Goal: Information Seeking & Learning: Learn about a topic

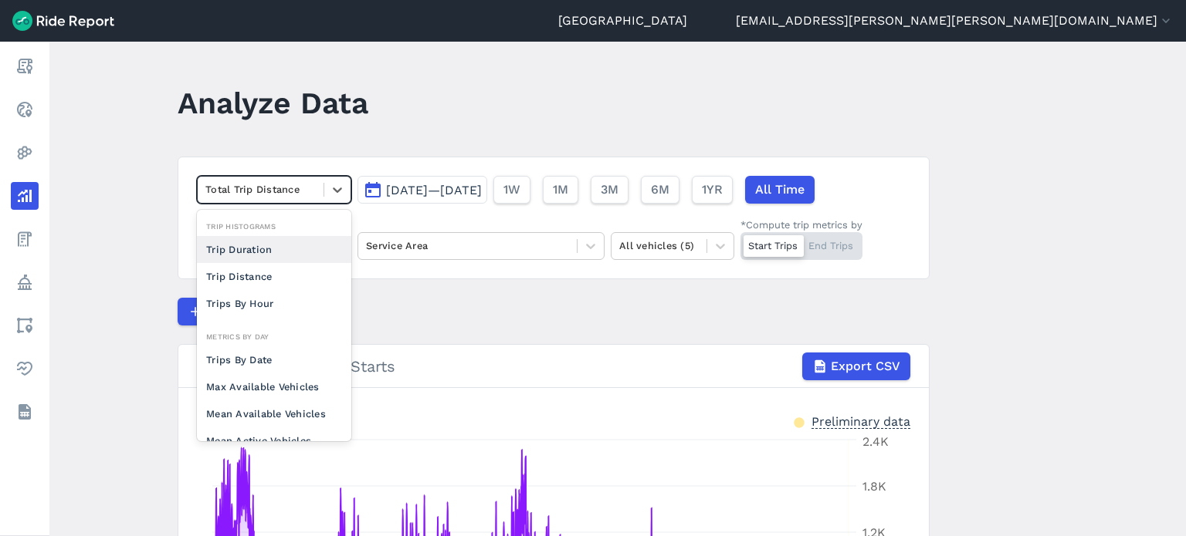
click at [244, 184] on div at bounding box center [260, 190] width 110 height 18
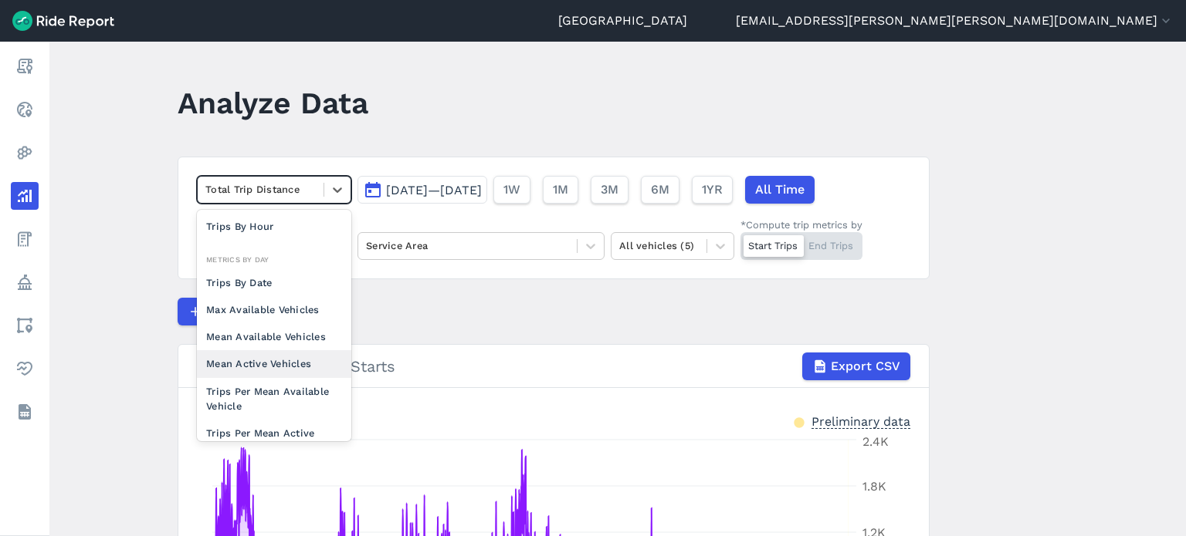
scroll to position [134, 0]
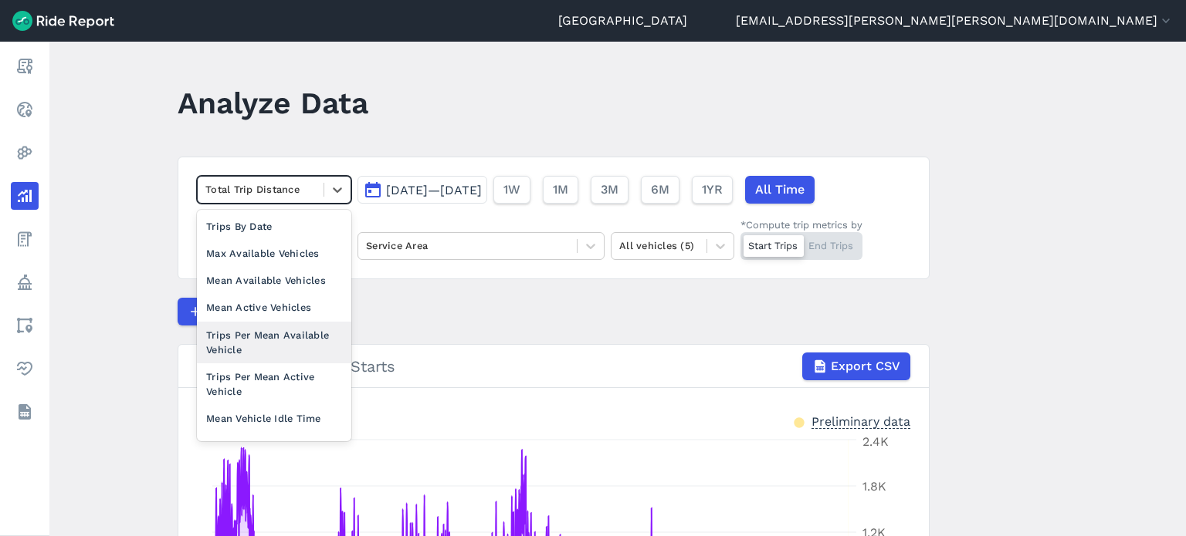
click at [259, 334] on div "Trips Per Mean Available Vehicle" at bounding box center [274, 343] width 154 height 42
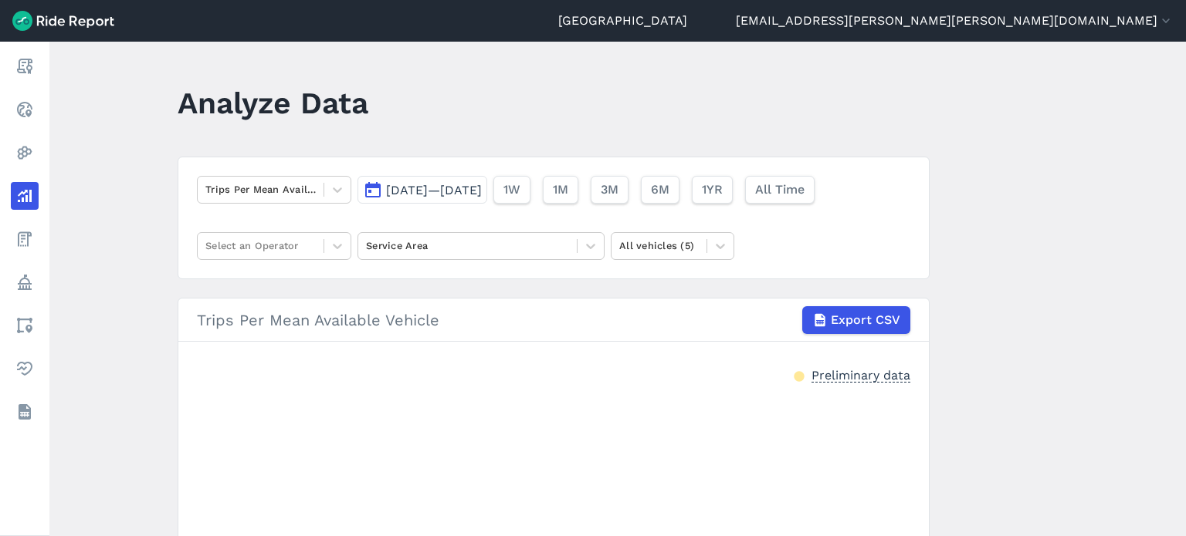
click at [461, 191] on span "[DATE]—[DATE]" at bounding box center [434, 190] width 96 height 15
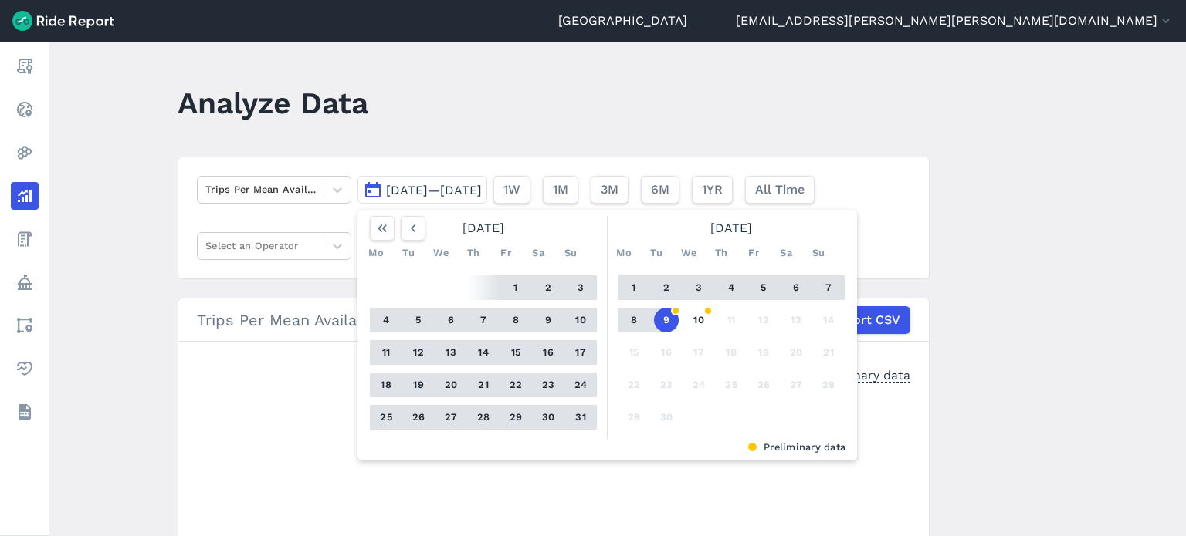
drag, startPoint x: 461, startPoint y: 191, endPoint x: 445, endPoint y: 193, distance: 16.4
click at [448, 193] on span "[DATE]—[DATE]" at bounding box center [434, 190] width 96 height 15
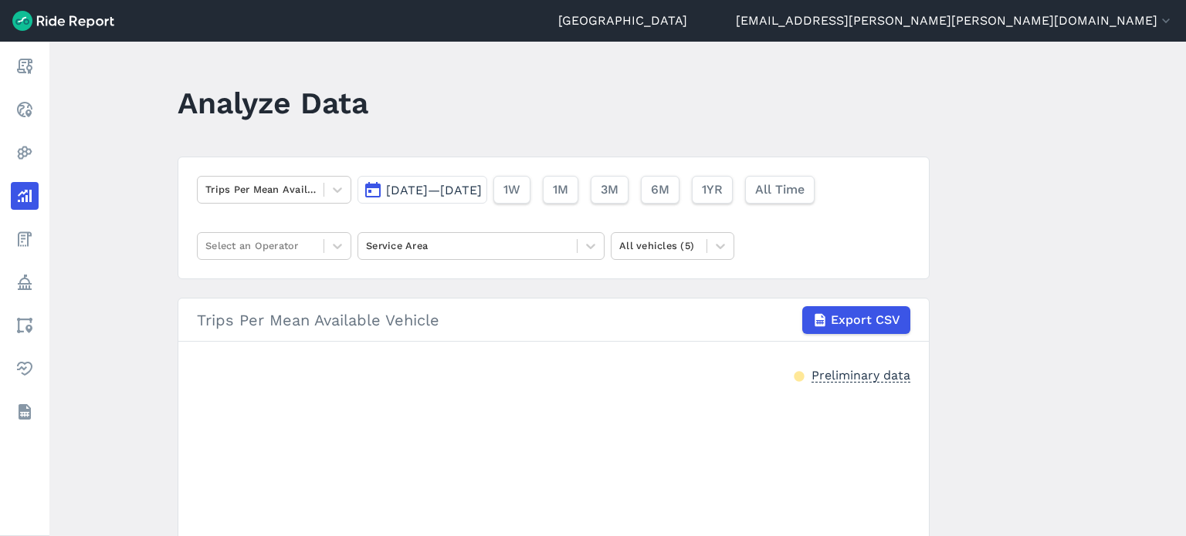
click at [438, 193] on span "[DATE]—[DATE]" at bounding box center [434, 190] width 96 height 15
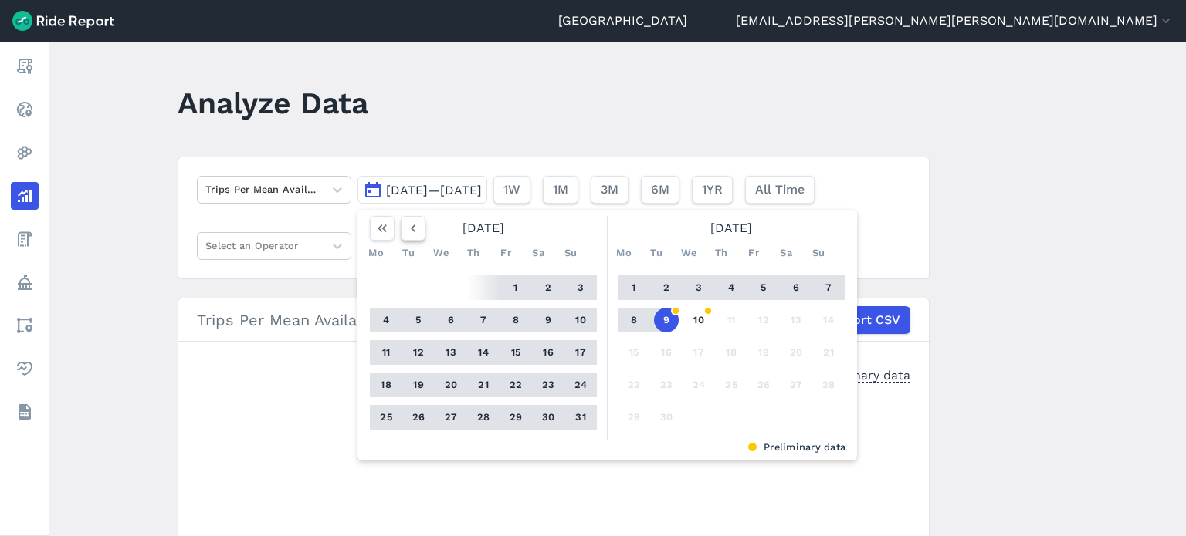
click at [413, 228] on icon "button" at bounding box center [412, 228] width 15 height 15
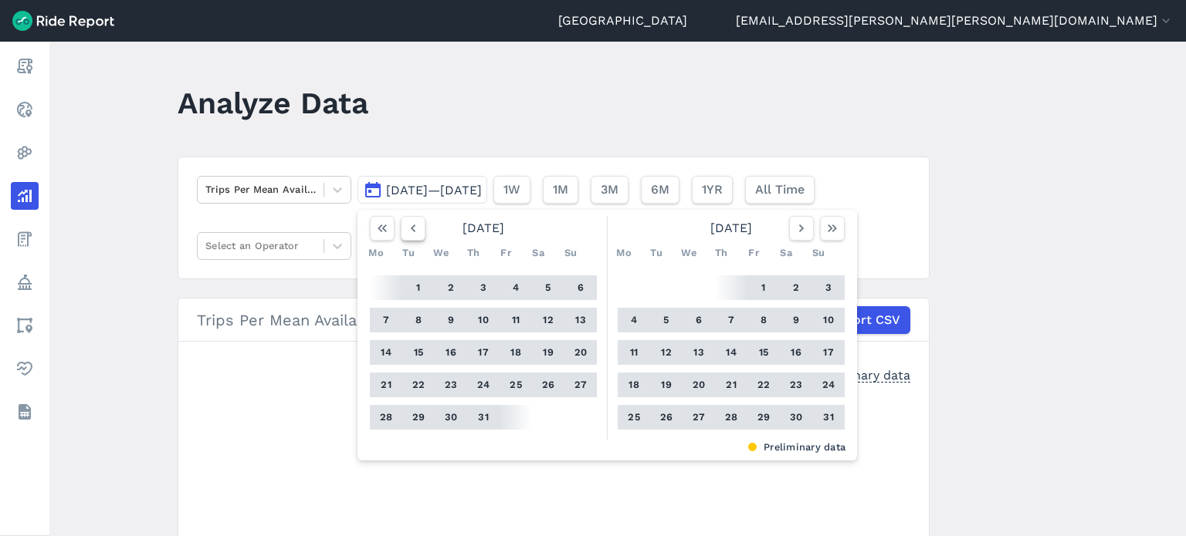
click at [413, 228] on icon "button" at bounding box center [412, 228] width 15 height 15
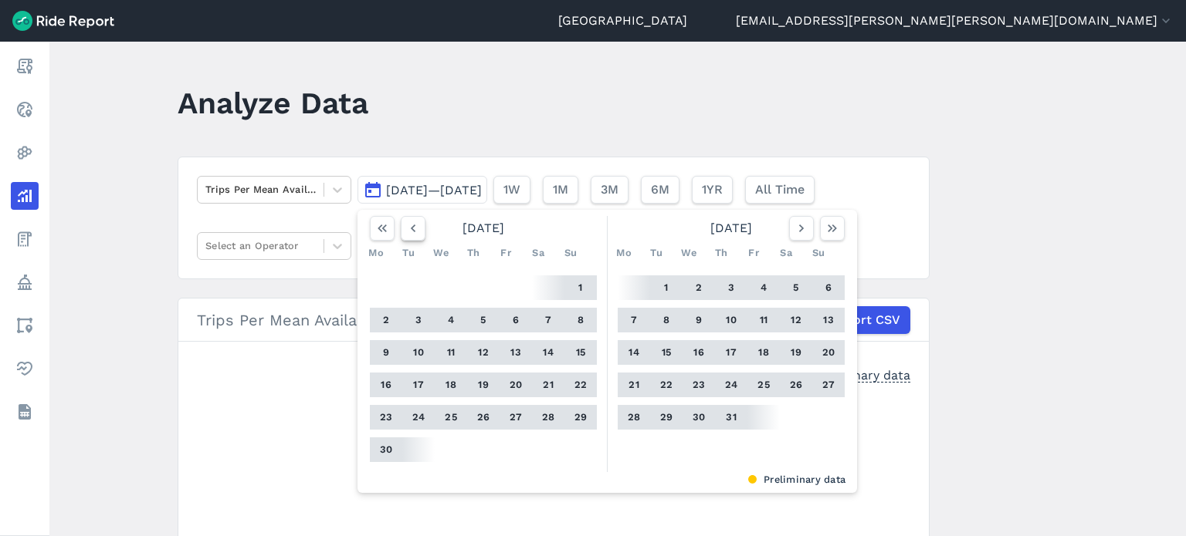
click at [413, 228] on icon "button" at bounding box center [412, 228] width 15 height 15
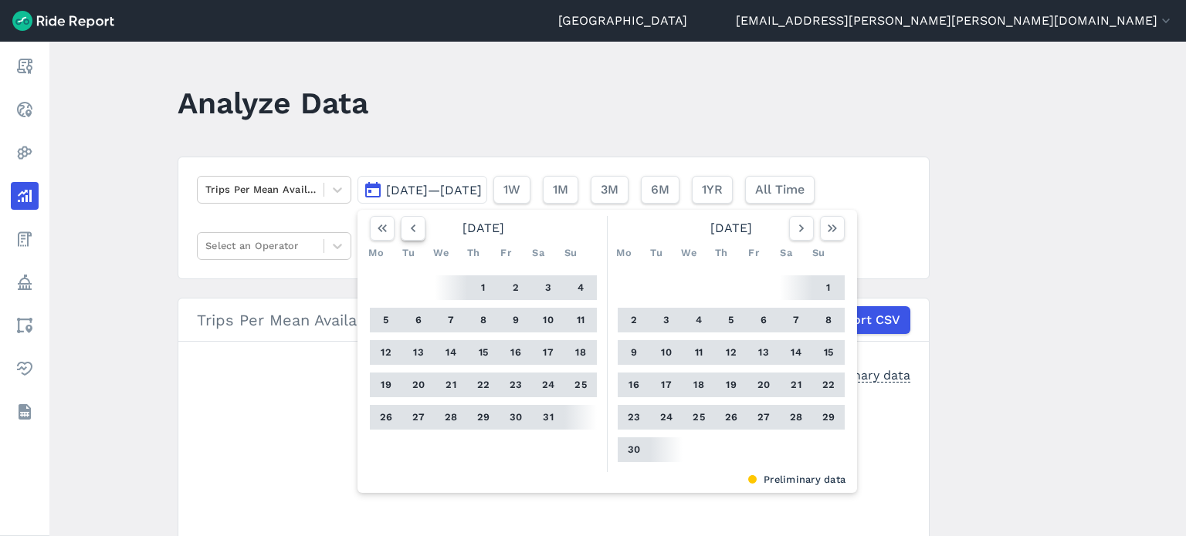
click at [413, 228] on icon "button" at bounding box center [412, 228] width 15 height 15
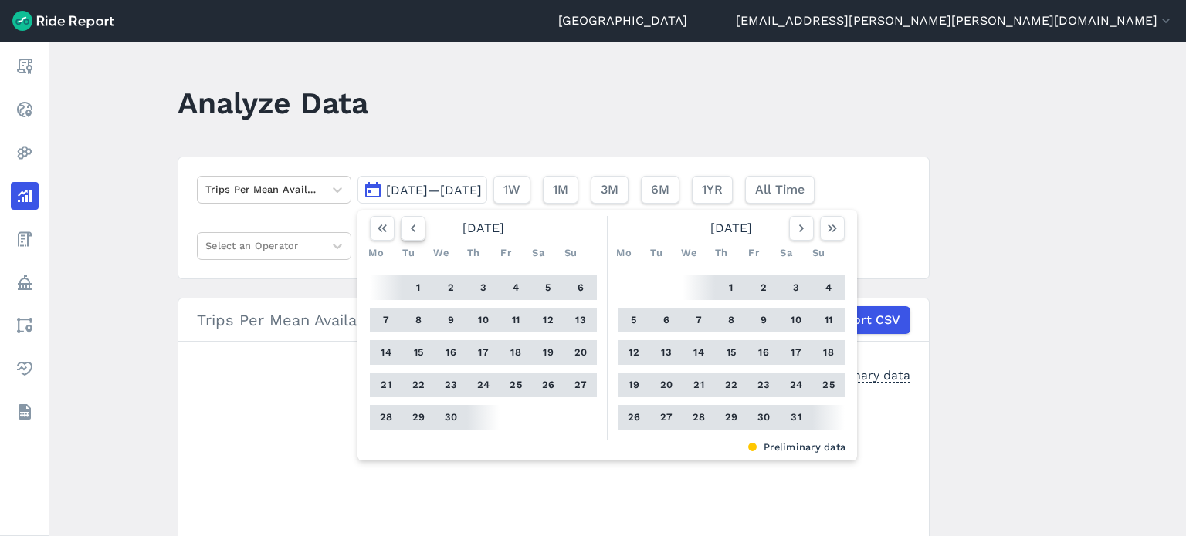
click at [413, 228] on icon "button" at bounding box center [412, 228] width 15 height 15
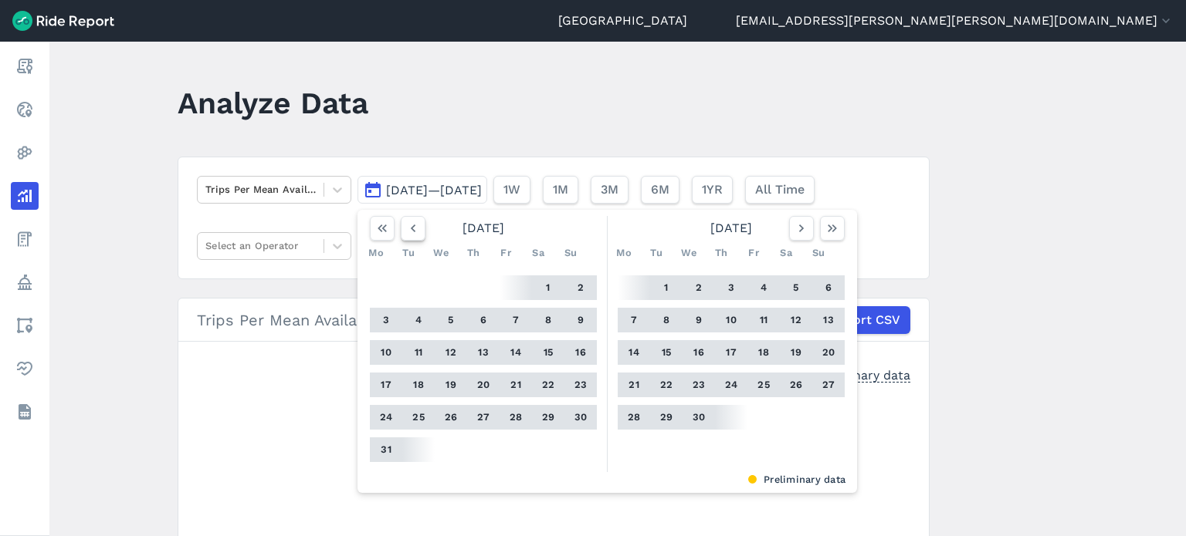
click at [413, 228] on icon "button" at bounding box center [412, 228] width 15 height 15
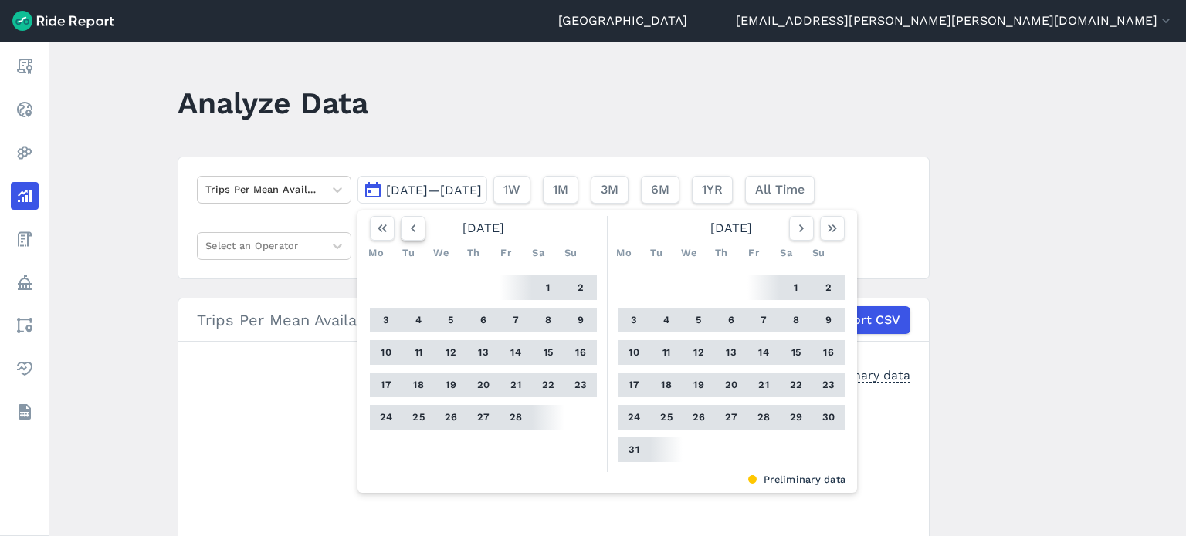
click at [413, 228] on icon "button" at bounding box center [412, 228] width 15 height 15
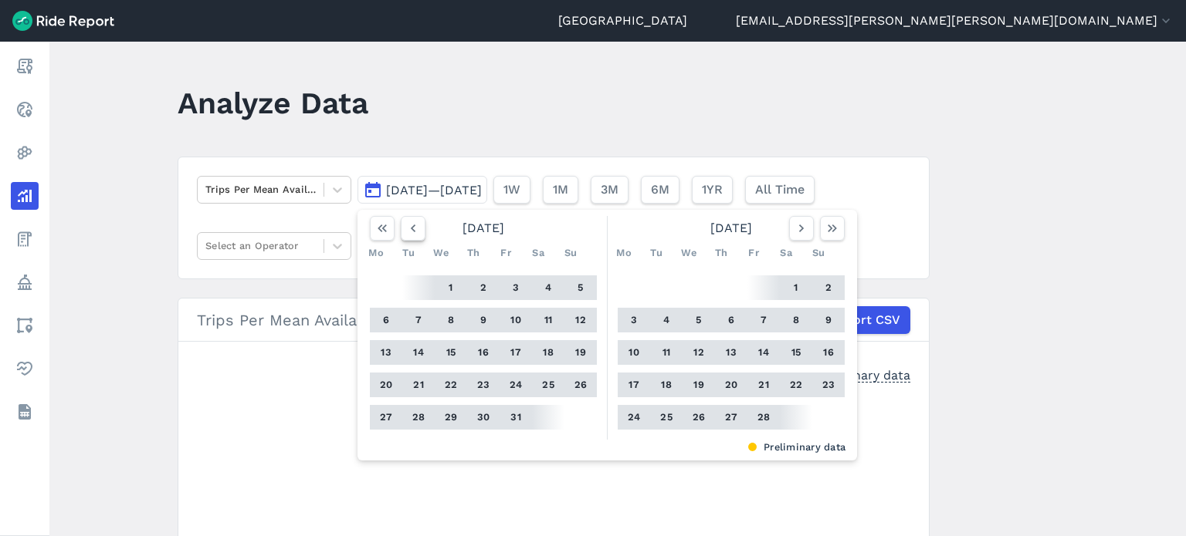
click at [413, 228] on icon "button" at bounding box center [412, 228] width 15 height 15
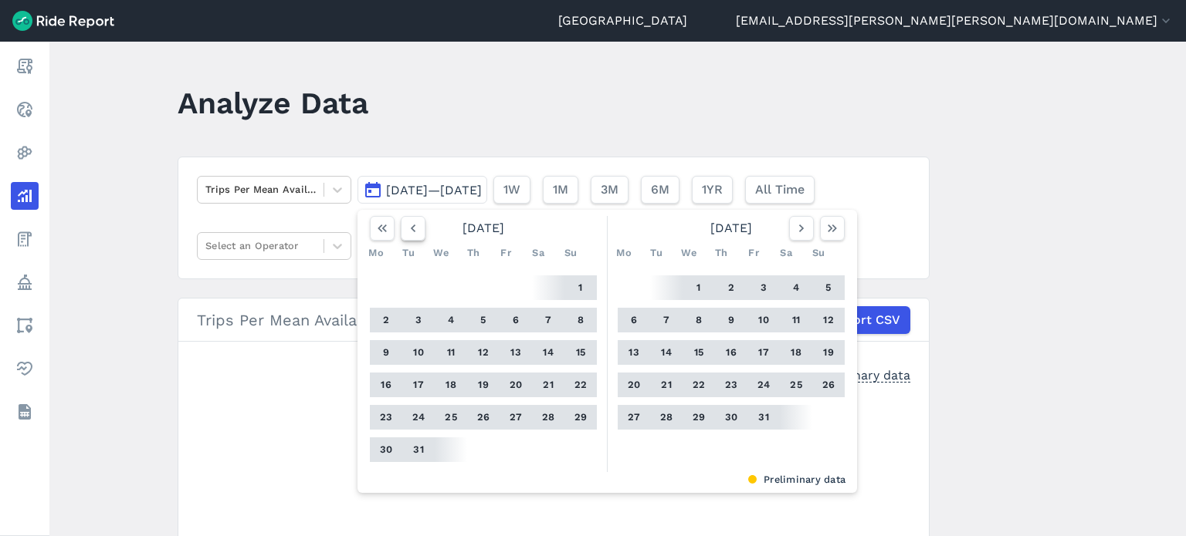
click at [413, 228] on icon "button" at bounding box center [412, 228] width 15 height 15
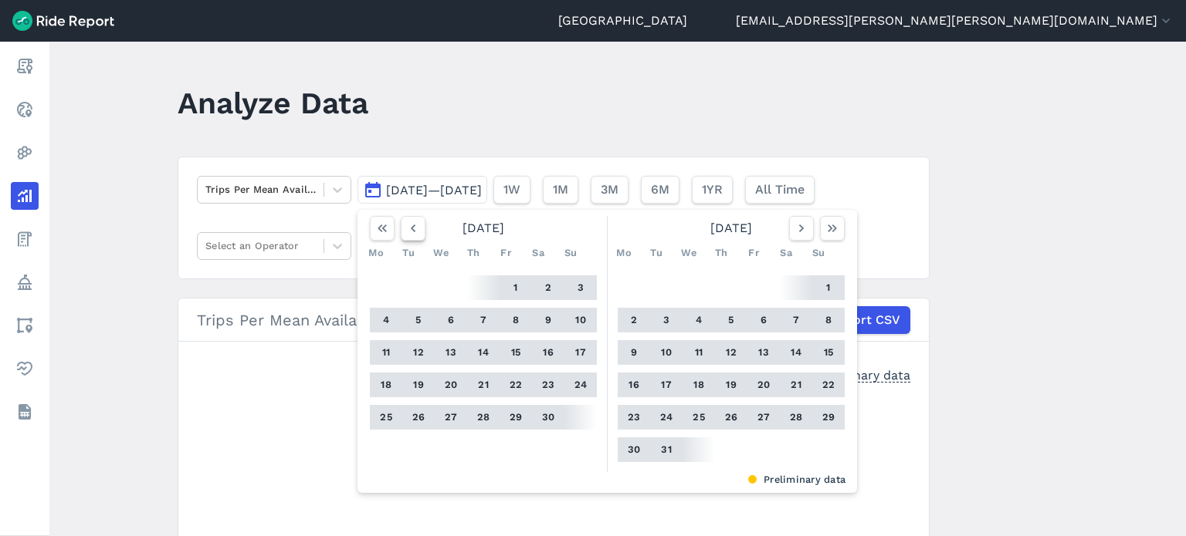
click at [413, 228] on icon "button" at bounding box center [412, 228] width 15 height 15
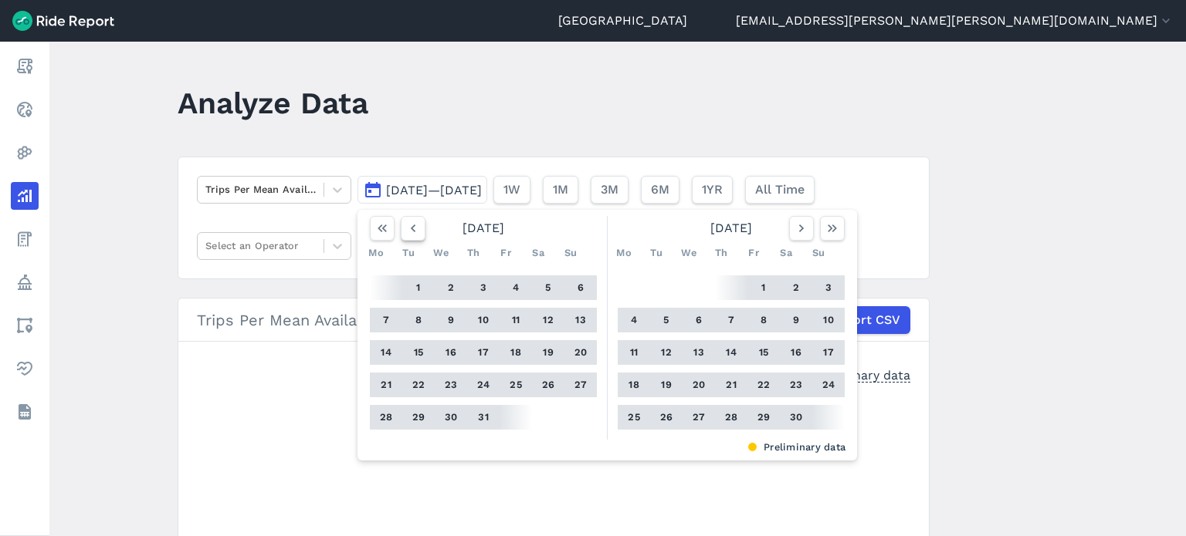
click at [413, 228] on icon "button" at bounding box center [412, 228] width 15 height 15
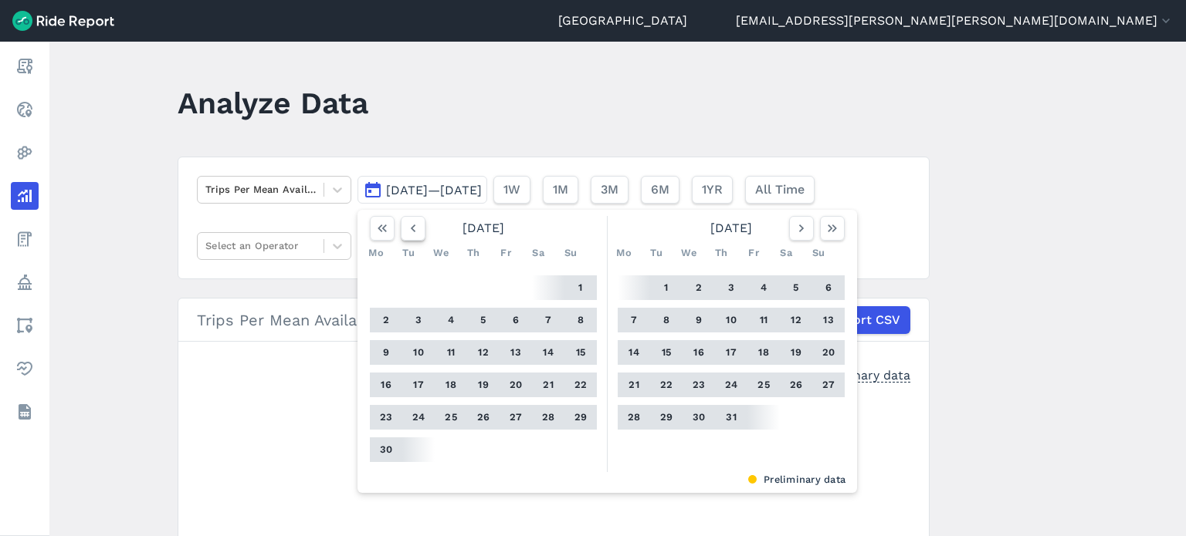
click at [413, 228] on icon "button" at bounding box center [412, 228] width 15 height 15
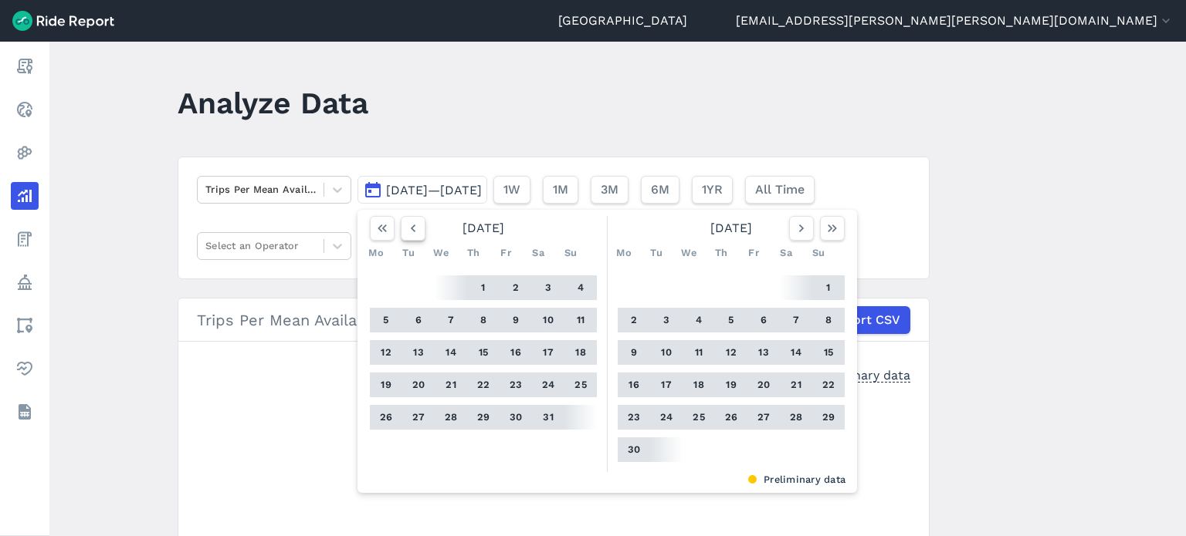
click at [413, 228] on icon "button" at bounding box center [412, 228] width 15 height 15
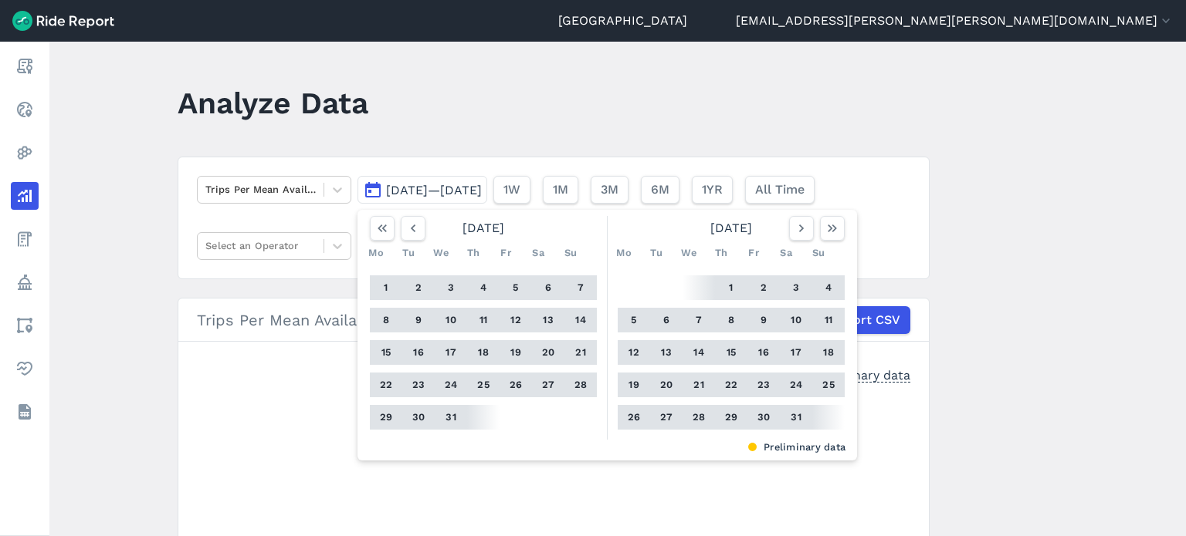
click at [384, 287] on button "1" at bounding box center [386, 288] width 25 height 25
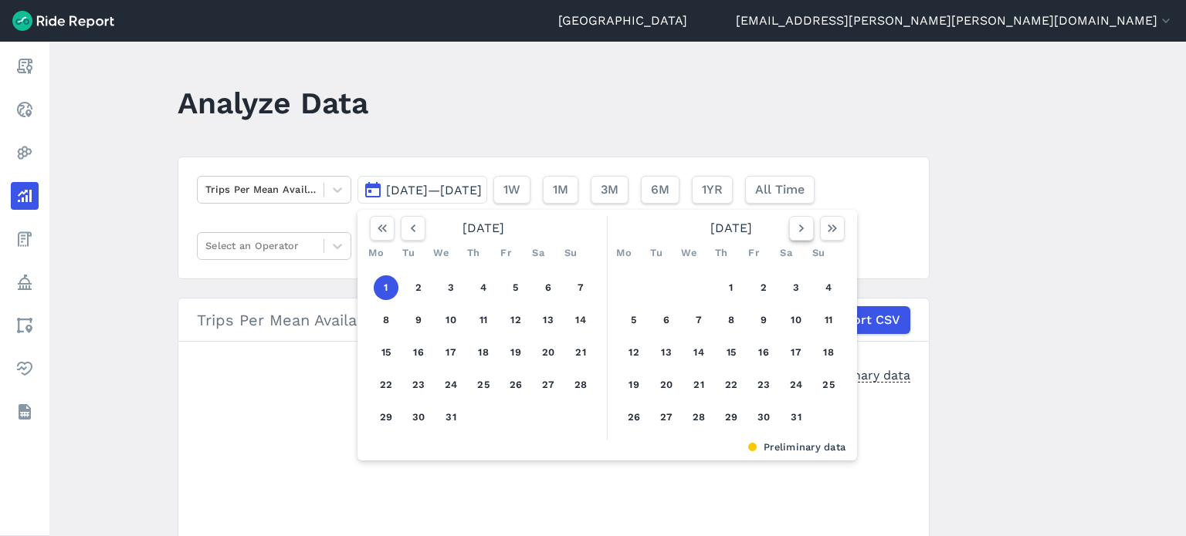
click at [799, 228] on use "button" at bounding box center [801, 229] width 5 height 8
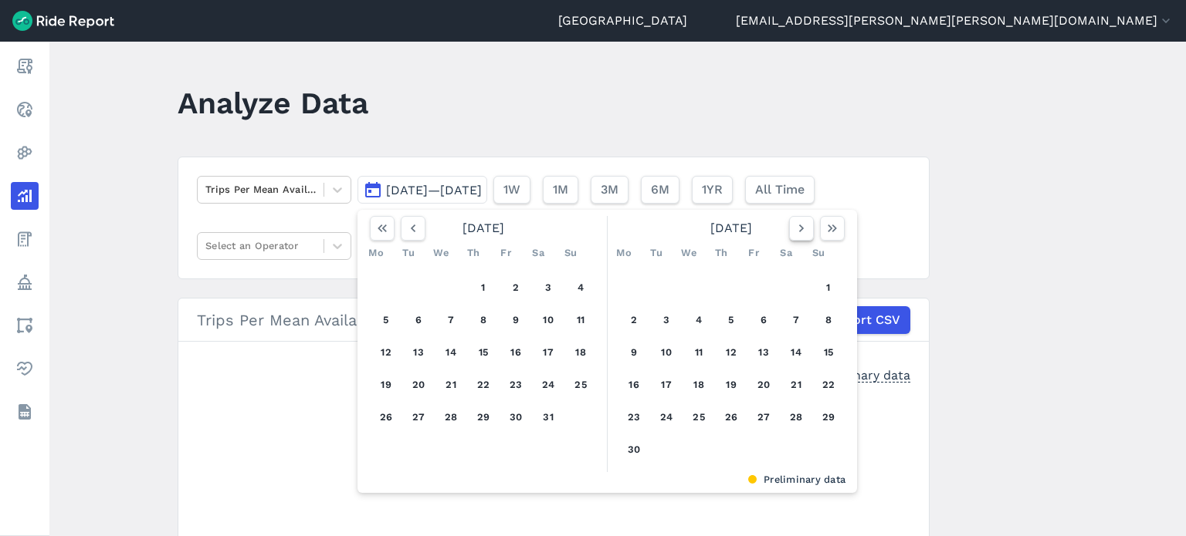
click at [799, 228] on use "button" at bounding box center [801, 229] width 5 height 8
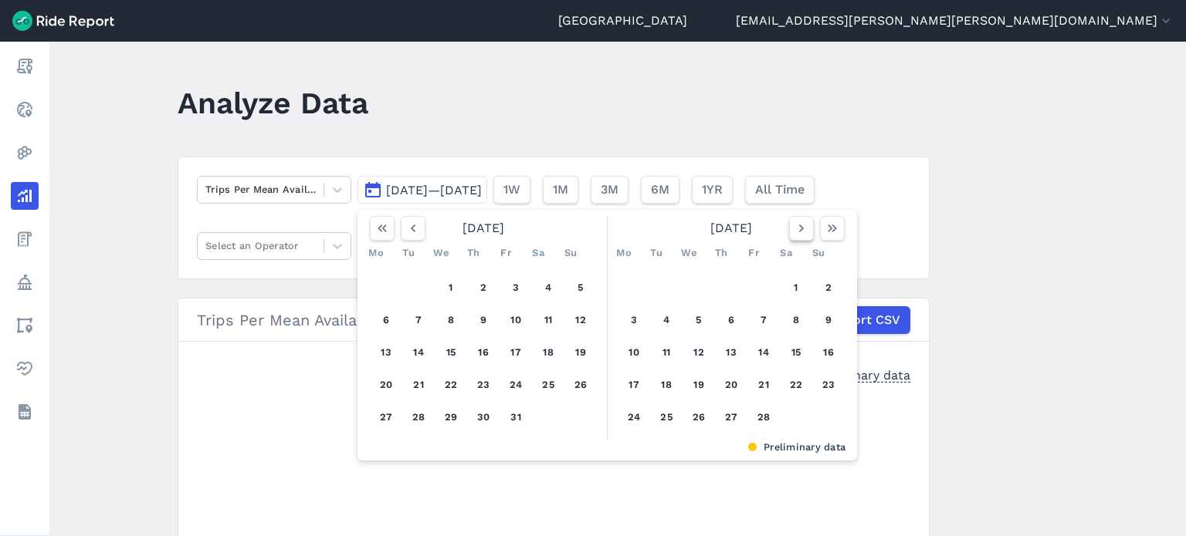
click at [799, 228] on use "button" at bounding box center [801, 229] width 5 height 8
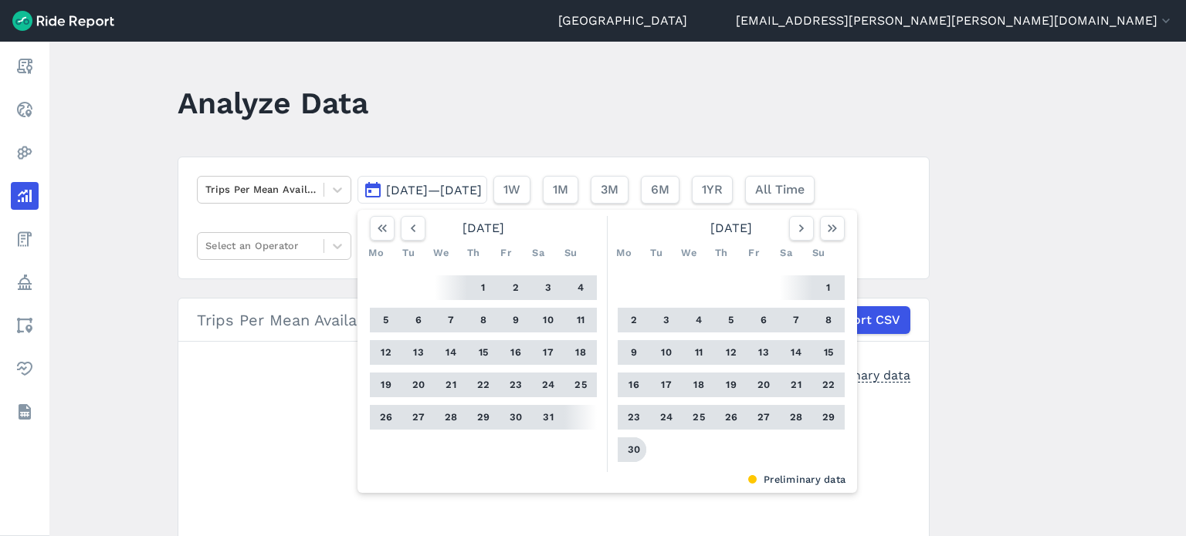
click at [638, 447] on button "30" at bounding box center [633, 450] width 25 height 25
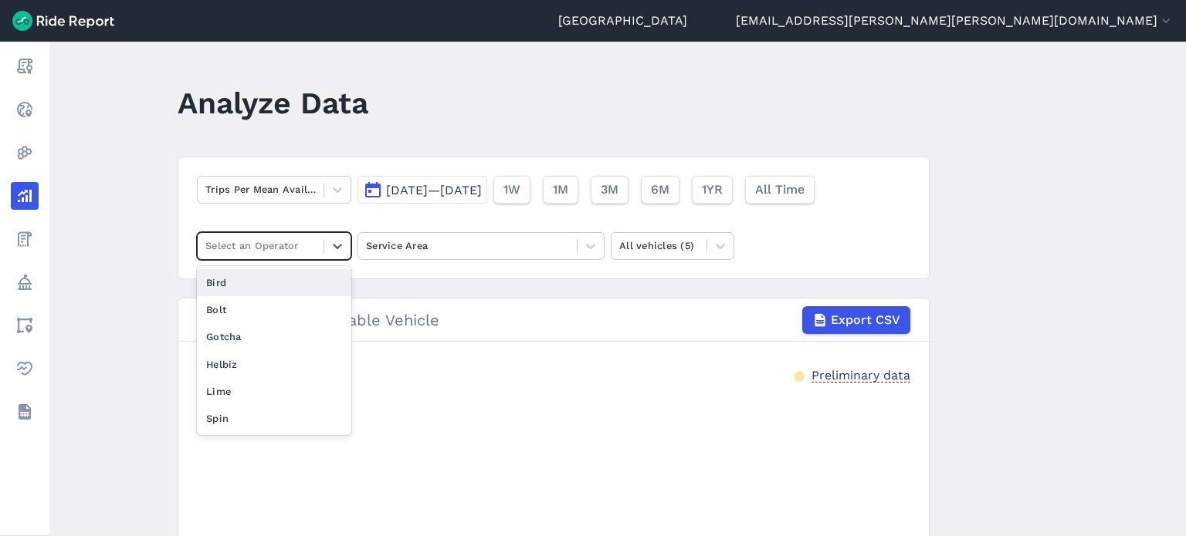
click at [251, 249] on div at bounding box center [260, 246] width 110 height 18
click at [248, 413] on div "Spin" at bounding box center [274, 418] width 154 height 27
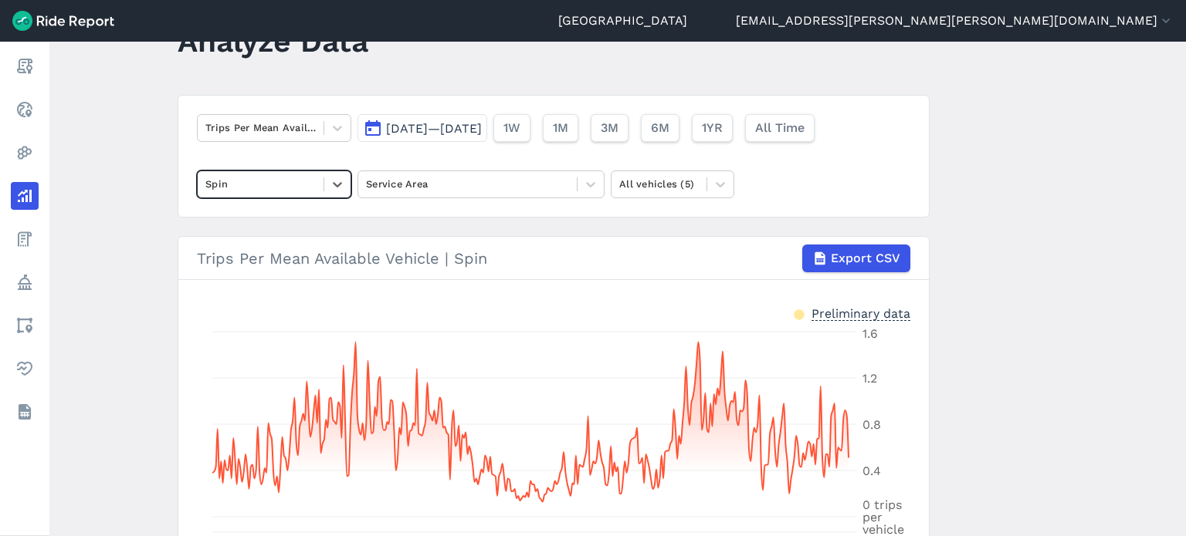
scroll to position [154, 0]
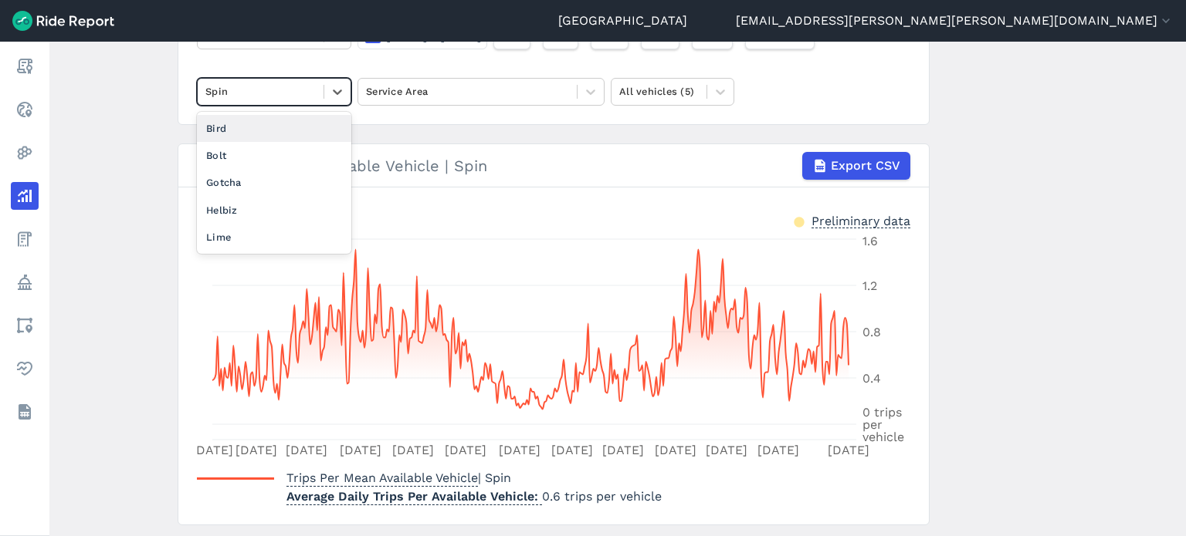
click at [258, 95] on div at bounding box center [260, 92] width 110 height 18
click at [244, 238] on div "Lime" at bounding box center [274, 237] width 154 height 27
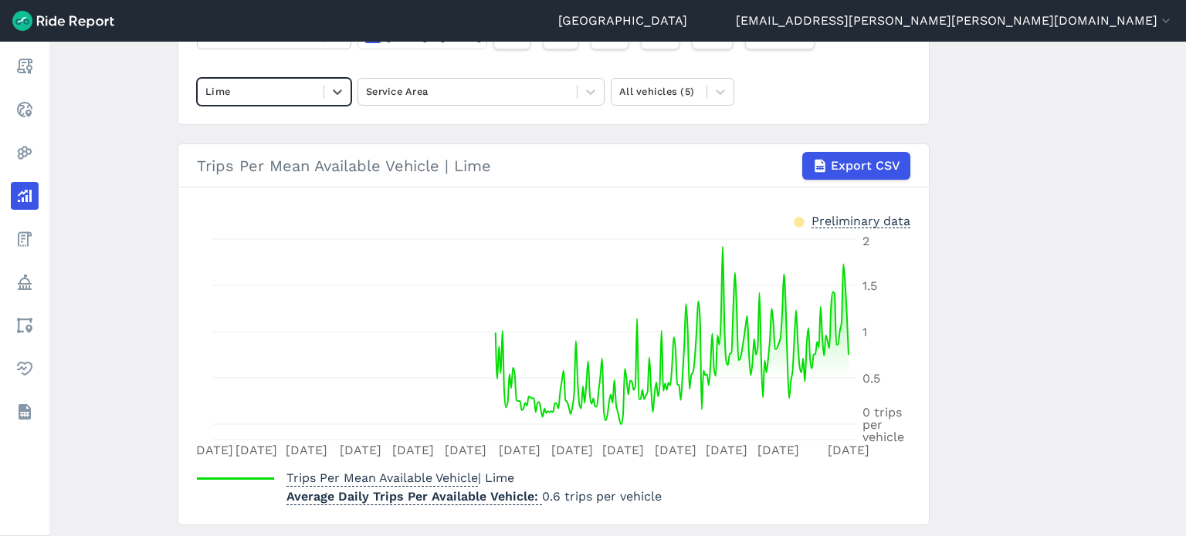
click at [232, 86] on div at bounding box center [260, 92] width 110 height 18
click at [232, 125] on div "Bird" at bounding box center [274, 128] width 154 height 27
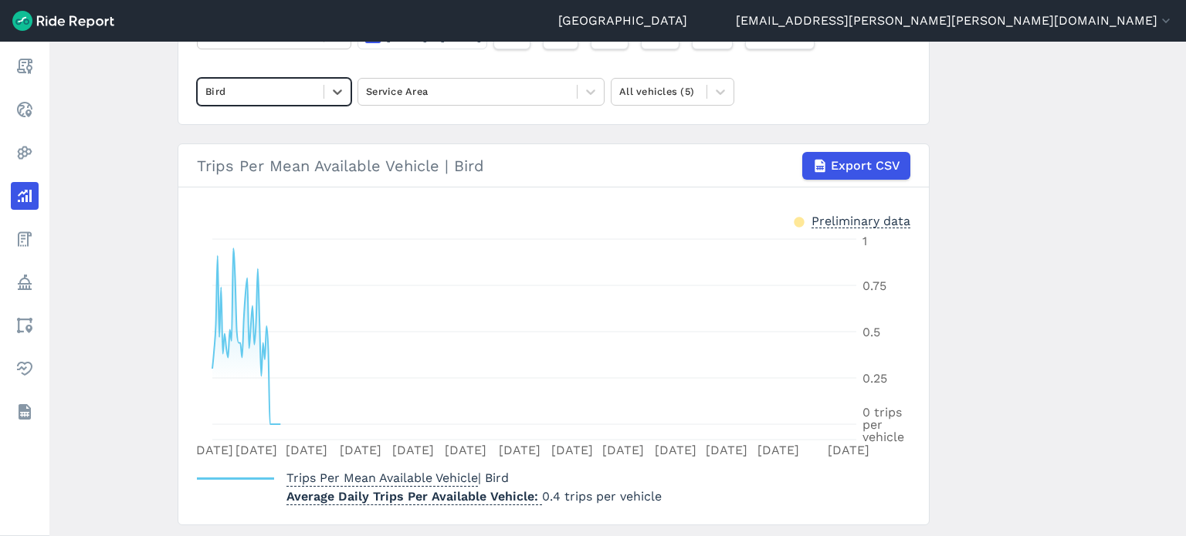
click at [1101, 225] on main "Analyze Data Trips Per Mean Available Vehicle [DATE]—[DATE] 1W 1M 3M 6M 1YR All…" at bounding box center [617, 289] width 1136 height 495
click at [1081, 387] on main "Analyze Data Trips Per Mean Available Vehicle [DATE]—[DATE] 1W 1M 3M 6M 1YR All…" at bounding box center [617, 289] width 1136 height 495
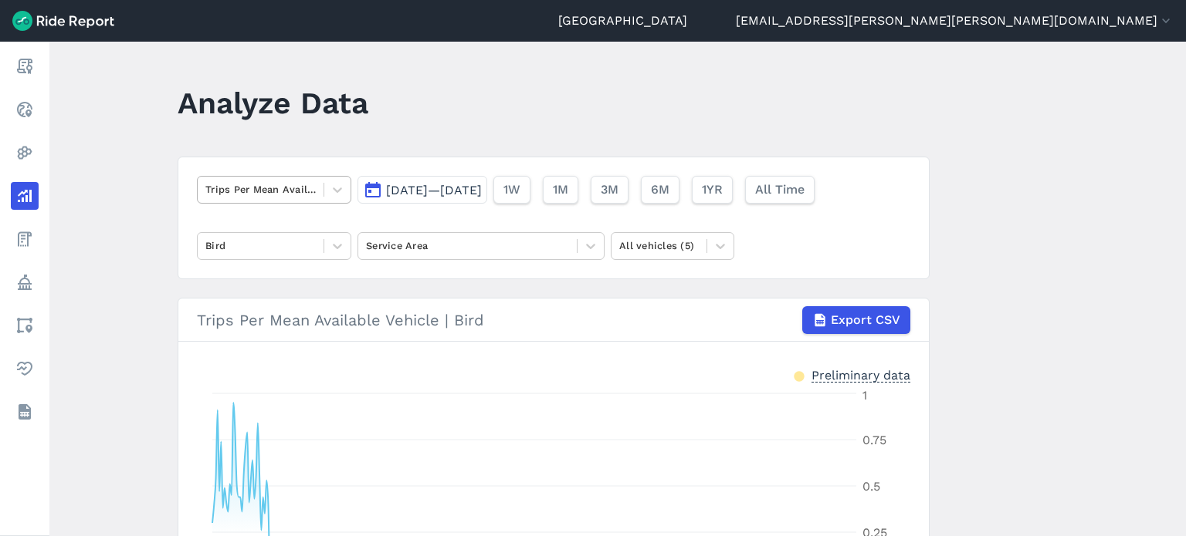
click at [270, 176] on div "Trips Per Mean Available Vehicle" at bounding box center [274, 190] width 154 height 28
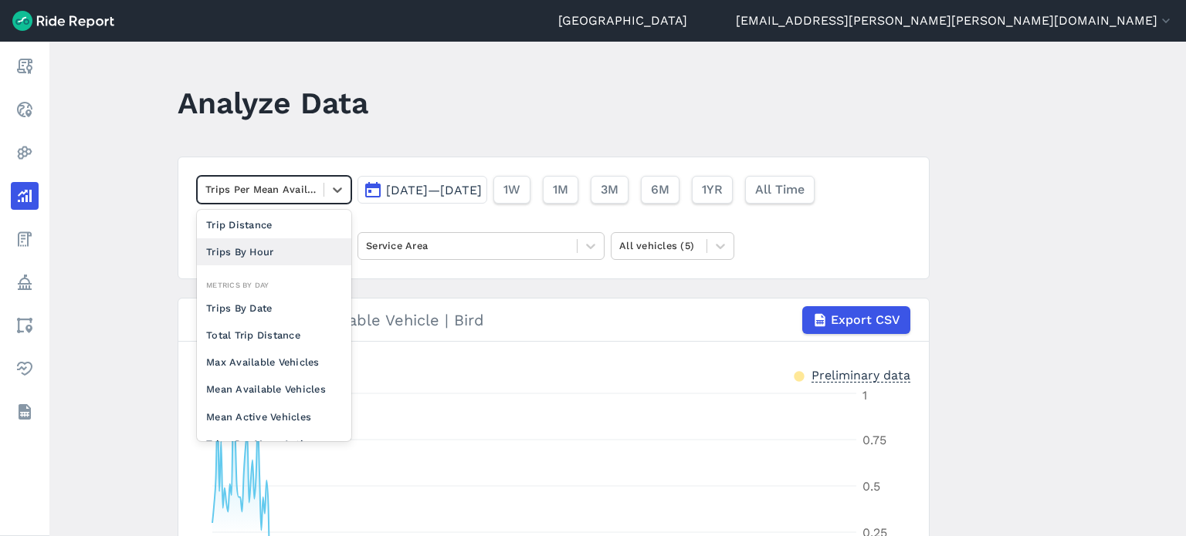
scroll to position [77, 0]
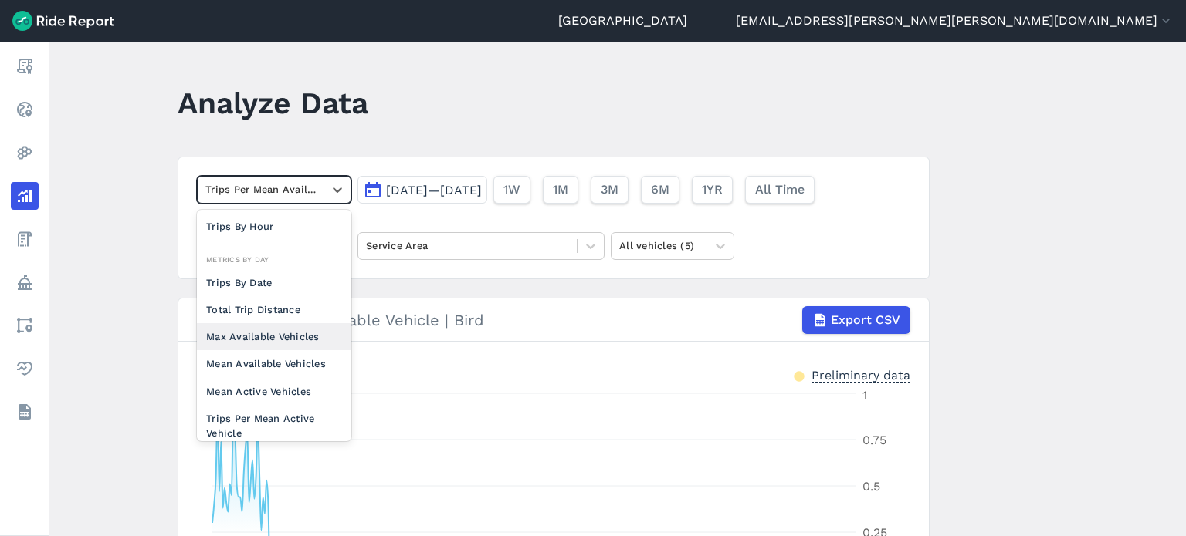
click at [281, 331] on div "Max Available Vehicles" at bounding box center [274, 336] width 154 height 27
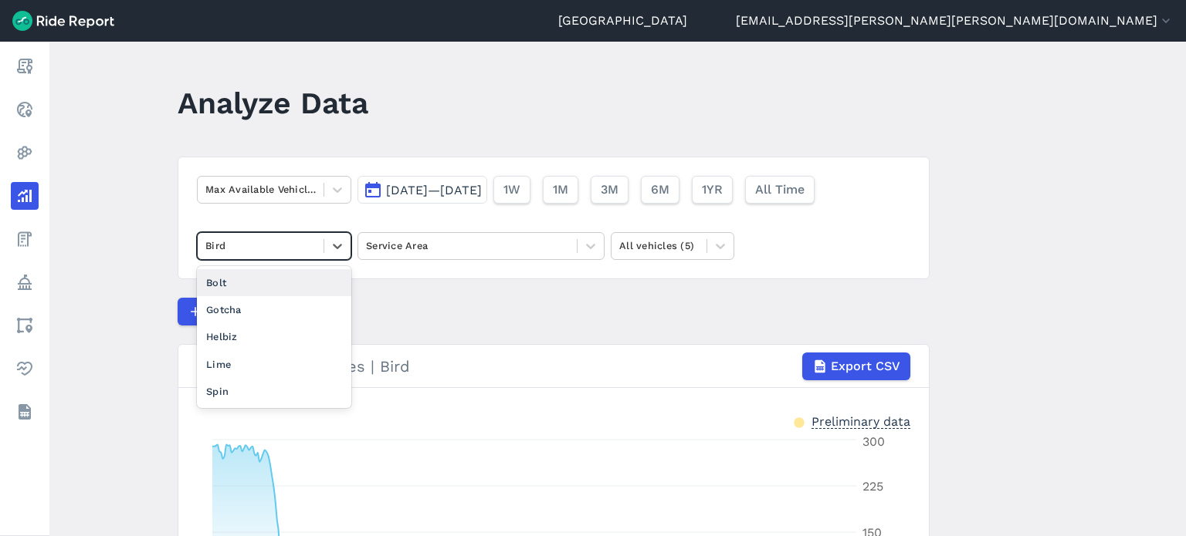
click at [237, 244] on div at bounding box center [260, 246] width 110 height 18
click at [234, 360] on div "Lime" at bounding box center [274, 364] width 154 height 27
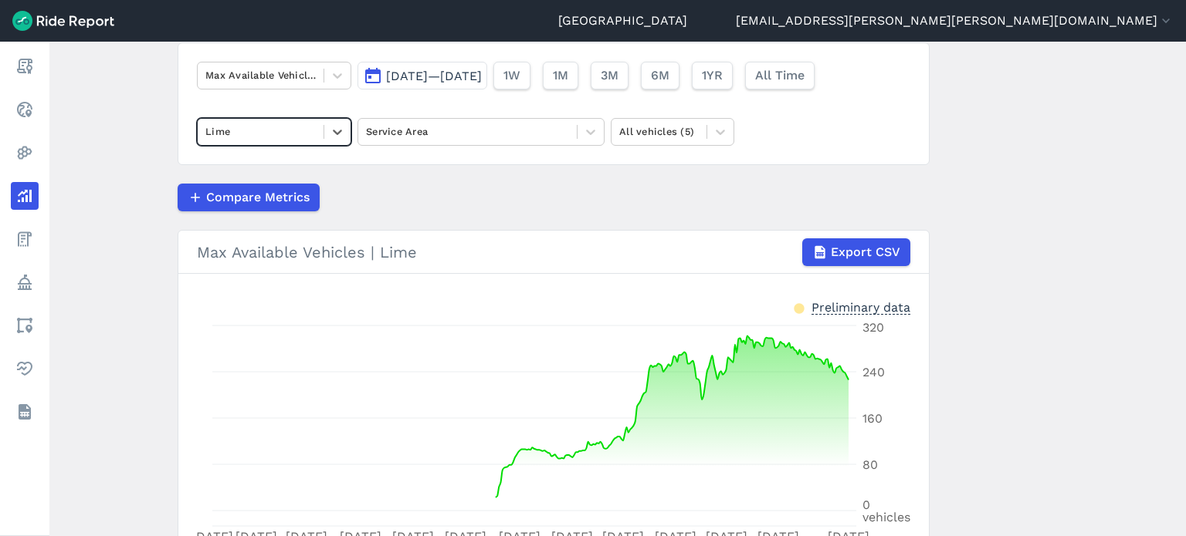
scroll to position [77, 0]
